Goal: Task Accomplishment & Management: Use online tool/utility

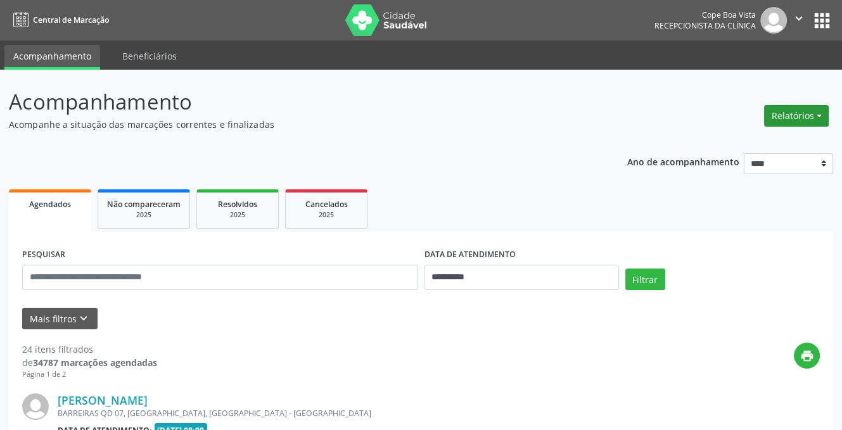
click at [768, 118] on button "Relatórios" at bounding box center [796, 116] width 65 height 22
click at [751, 149] on link "Agendamentos" at bounding box center [760, 143] width 136 height 18
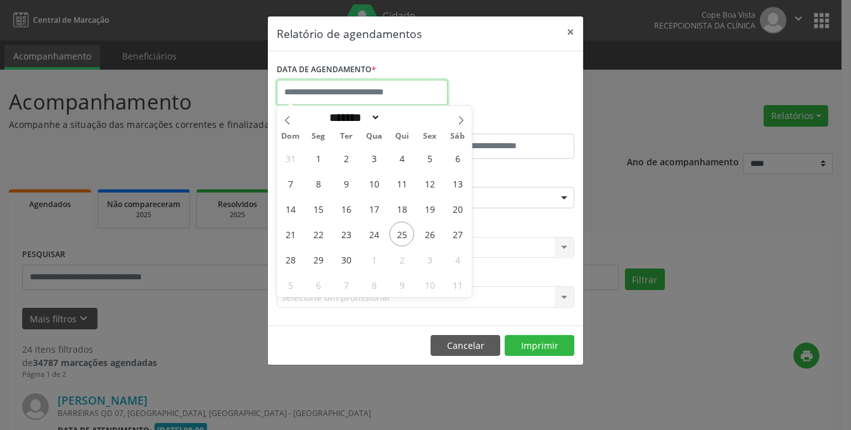
click at [370, 93] on input "text" at bounding box center [362, 92] width 171 height 25
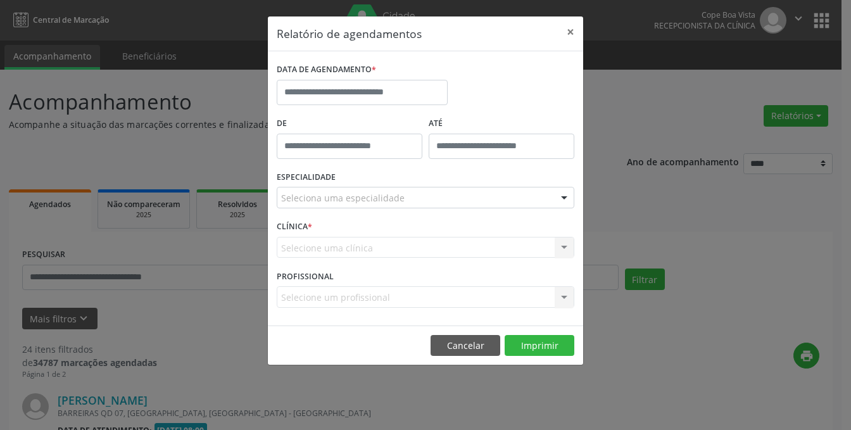
click at [504, 82] on div "DATA DE AGENDAMENTO *" at bounding box center [426, 87] width 304 height 54
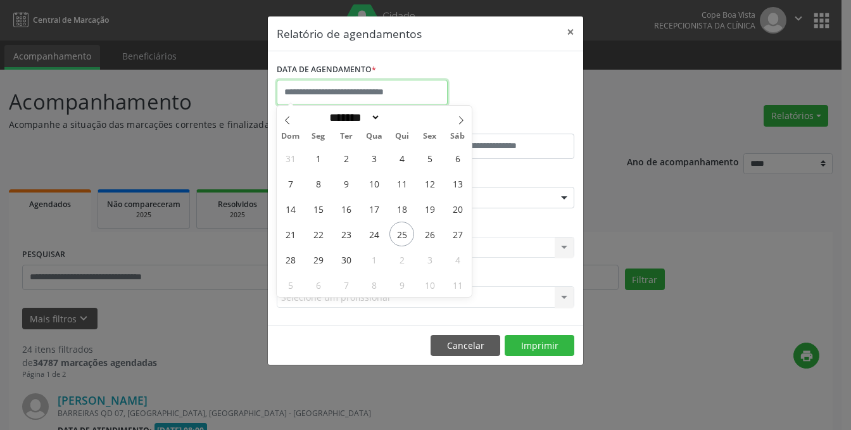
click at [406, 96] on input "text" at bounding box center [362, 92] width 171 height 25
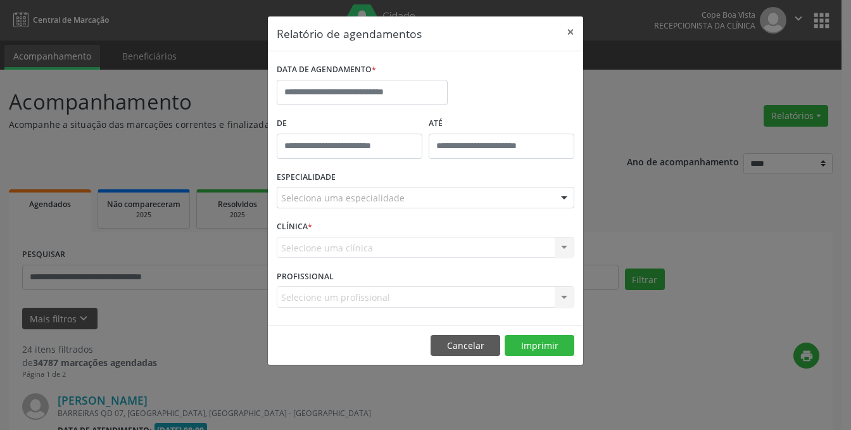
click at [528, 74] on div "DATA DE AGENDAMENTO *" at bounding box center [426, 87] width 304 height 54
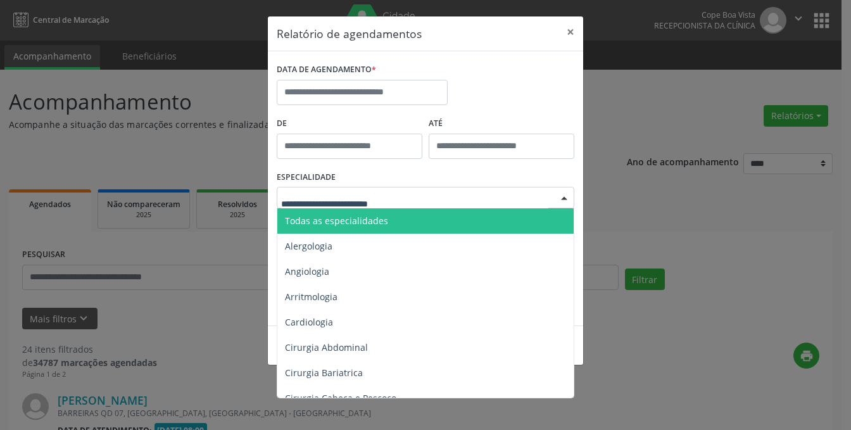
click at [381, 222] on span "Todas as especialidades" at bounding box center [336, 221] width 103 height 12
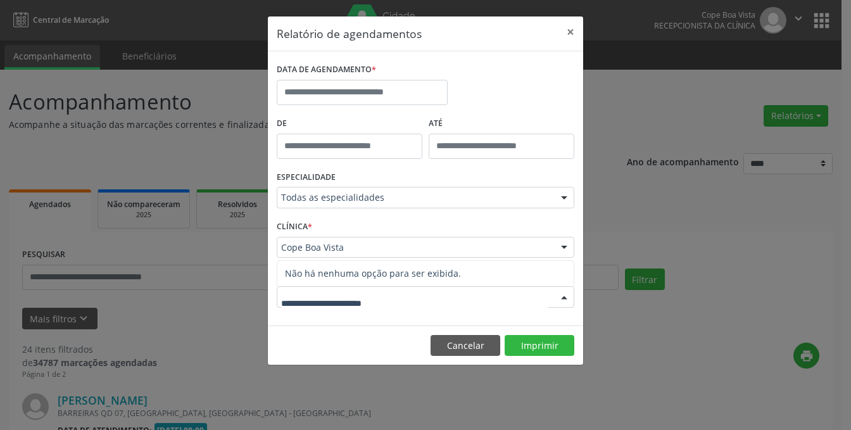
click at [350, 306] on input "text" at bounding box center [414, 303] width 267 height 25
click at [348, 322] on div "DATA DE AGENDAMENTO * De ATÉ ESPECIALIDADE Todas as especialidades Todas as esp…" at bounding box center [425, 188] width 315 height 274
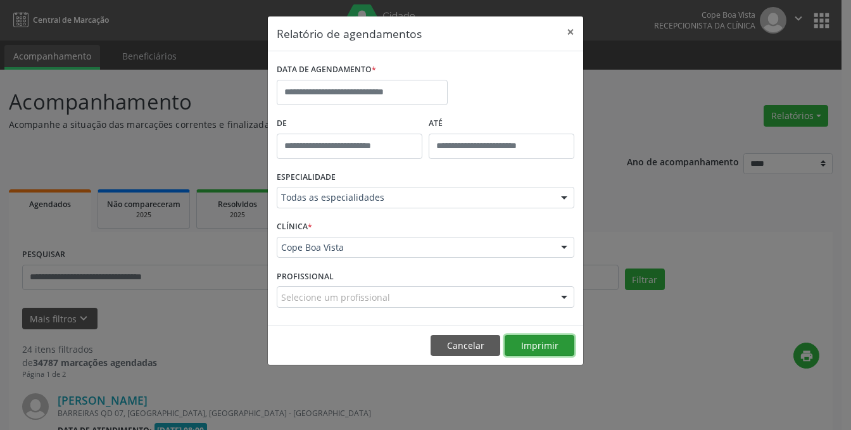
click at [545, 339] on button "Imprimir" at bounding box center [540, 346] width 70 height 22
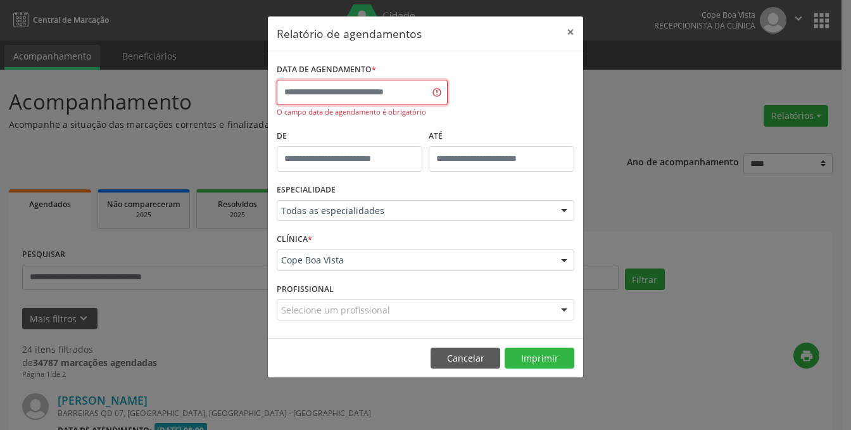
click at [406, 96] on input "text" at bounding box center [362, 92] width 171 height 25
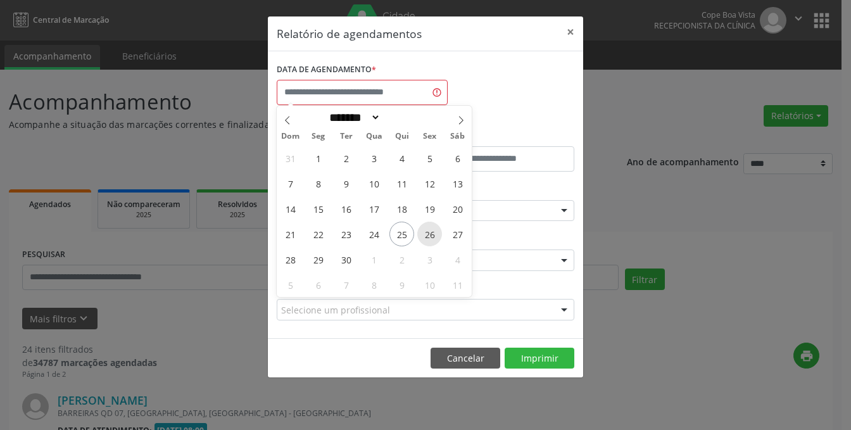
click at [431, 236] on span "26" at bounding box center [429, 234] width 25 height 25
type input "**********"
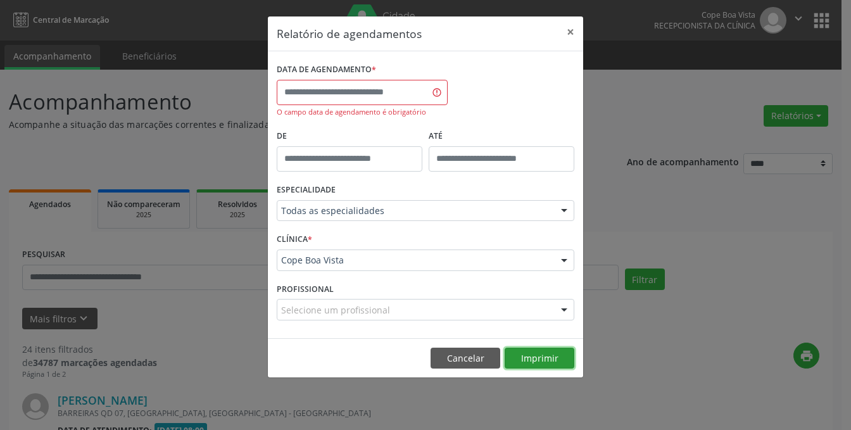
click at [551, 360] on button "Imprimir" at bounding box center [540, 359] width 70 height 22
click at [550, 360] on button "Imprimir" at bounding box center [540, 359] width 70 height 22
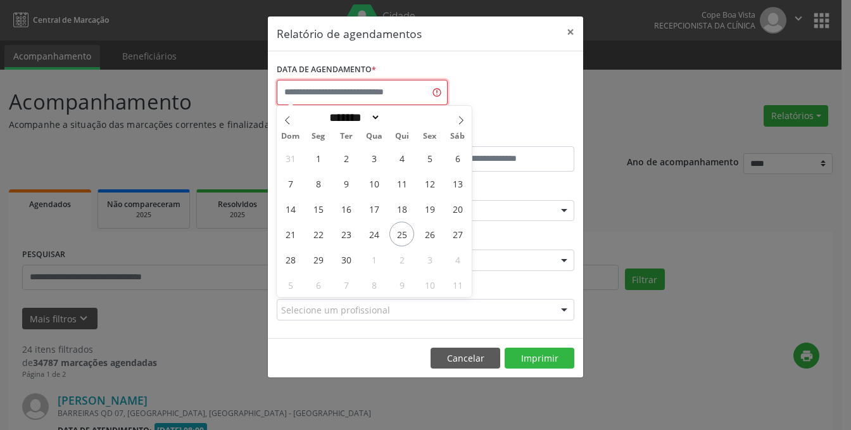
click at [409, 99] on input "text" at bounding box center [362, 92] width 171 height 25
click at [427, 238] on span "26" at bounding box center [429, 234] width 25 height 25
type input "**********"
click at [427, 238] on span "26" at bounding box center [429, 234] width 25 height 25
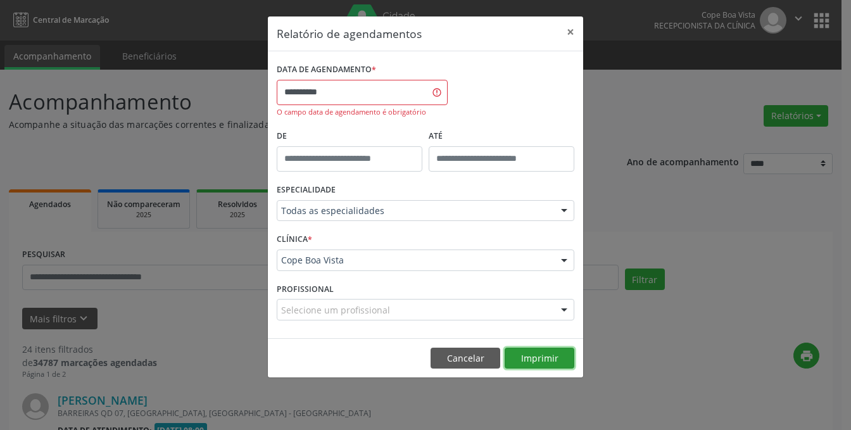
click at [546, 353] on button "Imprimir" at bounding box center [540, 359] width 70 height 22
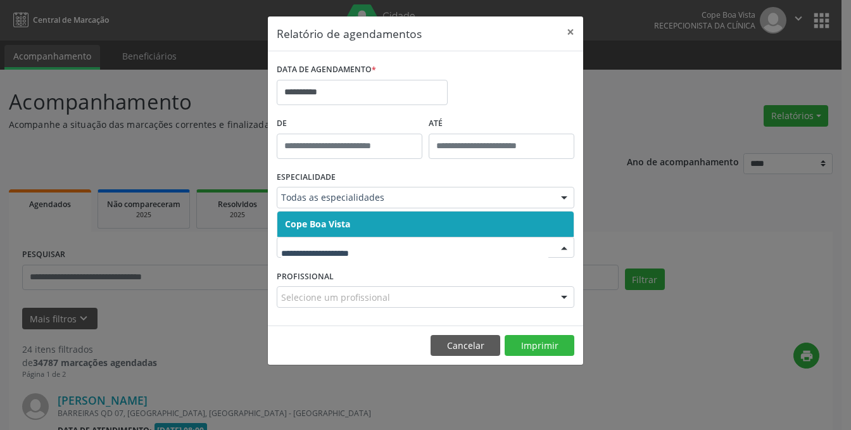
click at [380, 246] on input "text" at bounding box center [414, 253] width 267 height 25
click at [363, 264] on input "text" at bounding box center [414, 253] width 267 height 25
click at [360, 288] on div "Selecione um profissional" at bounding box center [426, 297] width 298 height 22
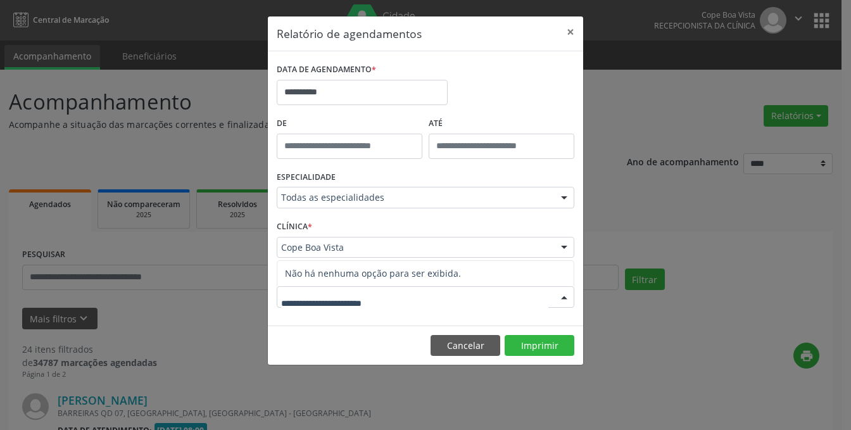
click at [360, 276] on span "Não há nenhuma opção para ser exibida." at bounding box center [425, 273] width 296 height 25
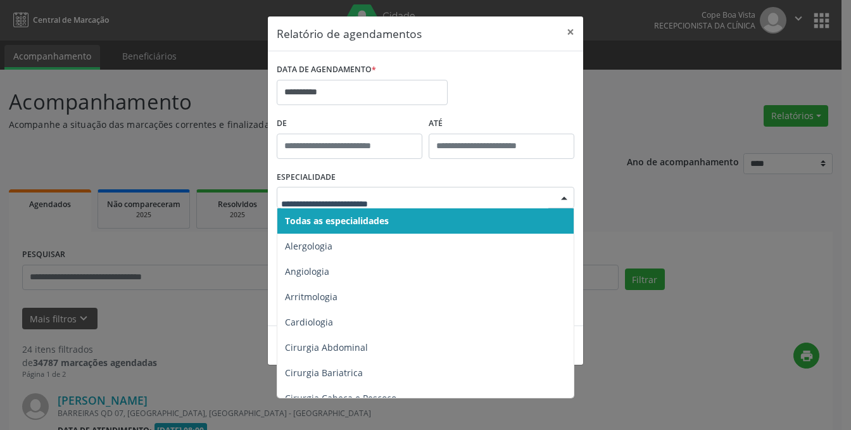
click at [389, 180] on div "ESPECIALIDADE Todas as especialidades Alergologia Angiologia Arritmologia Cardi…" at bounding box center [426, 192] width 304 height 49
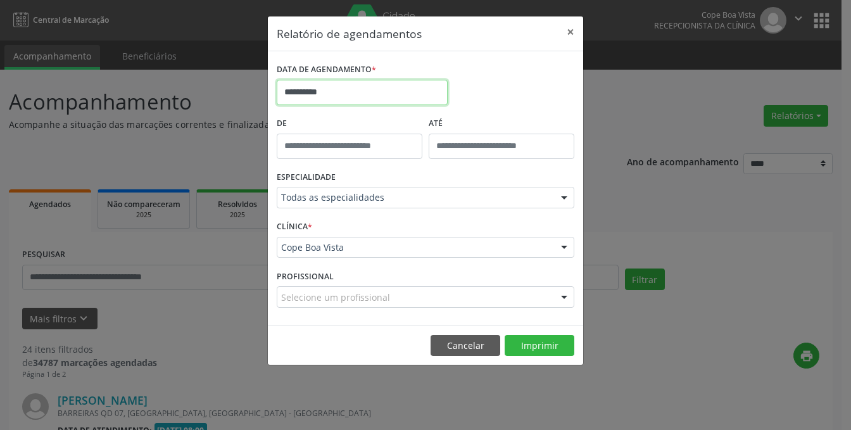
click at [354, 94] on input "**********" at bounding box center [362, 92] width 171 height 25
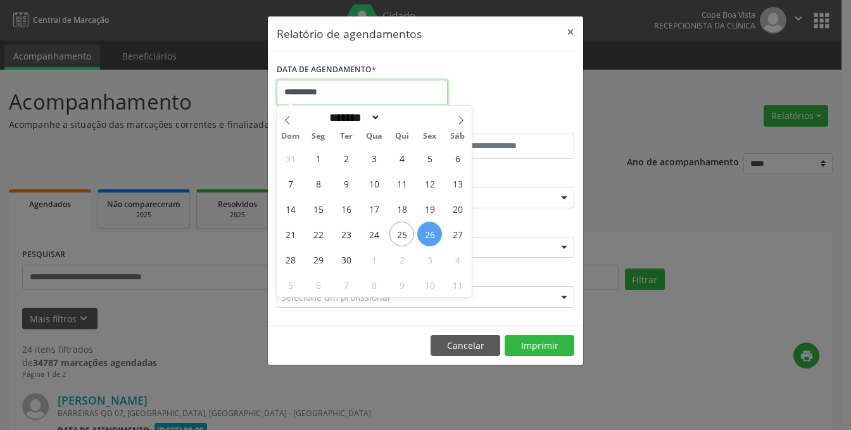
click at [354, 94] on input "**********" at bounding box center [362, 92] width 171 height 25
click at [576, 35] on button "×" at bounding box center [570, 31] width 25 height 31
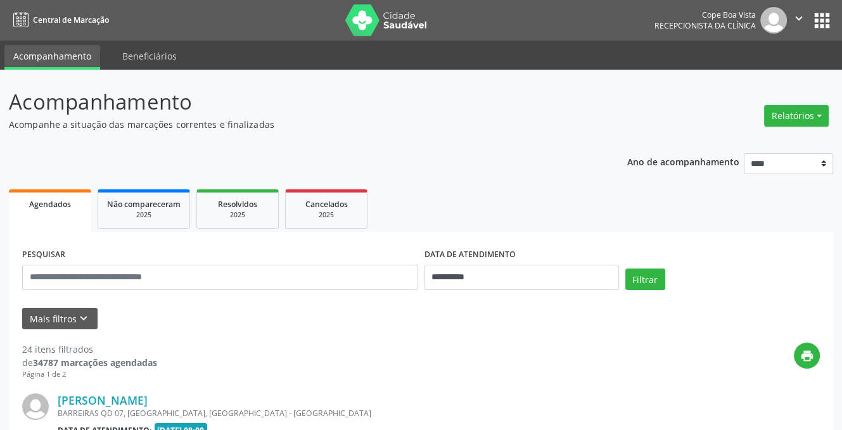
drag, startPoint x: 577, startPoint y: 92, endPoint x: 576, endPoint y: 74, distance: 18.4
click at [578, 92] on p "Acompanhamento" at bounding box center [297, 102] width 577 height 32
